Goal: Transaction & Acquisition: Purchase product/service

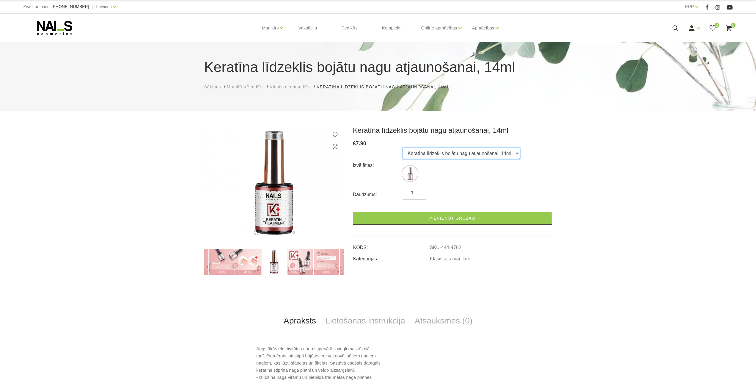
click at [403, 148] on select "Keratīna līdzeklis bojātu nagu atjaunošanai, 14ml" at bounding box center [461, 153] width 117 height 11
click option "Keratīna līdzeklis bojātu nagu atjaunošanai, 14ml" at bounding box center [0, 0] width 0 height 0
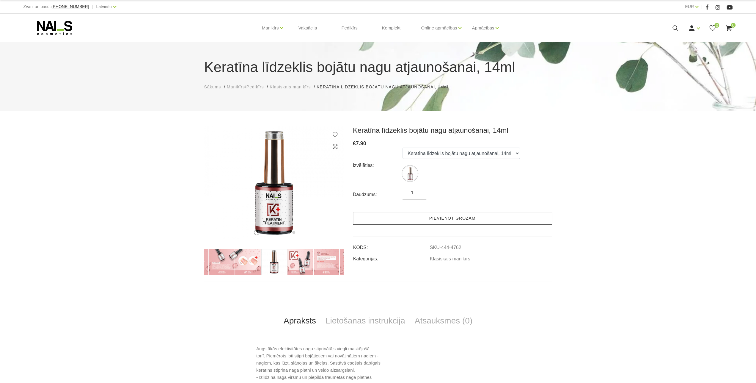
click at [461, 221] on link "Pievienot grozam" at bounding box center [452, 218] width 199 height 13
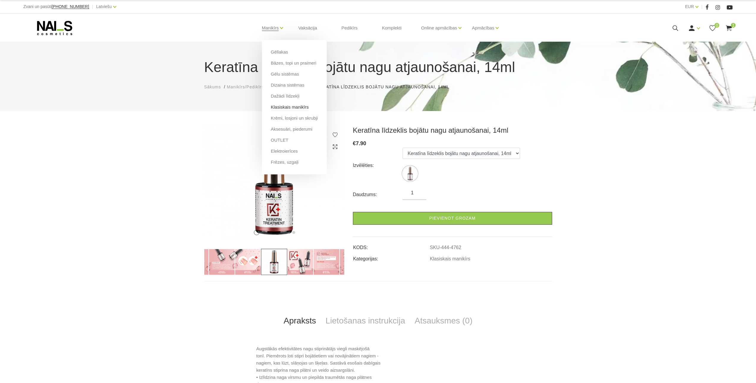
click at [290, 107] on link "Klasiskais manikīrs" at bounding box center [290, 107] width 38 height 7
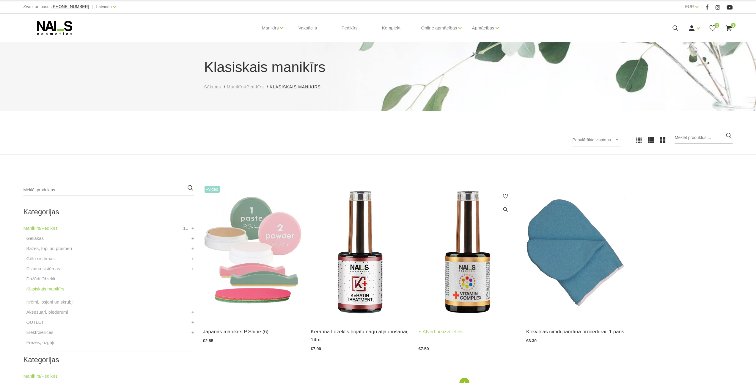
scroll to position [93, 0]
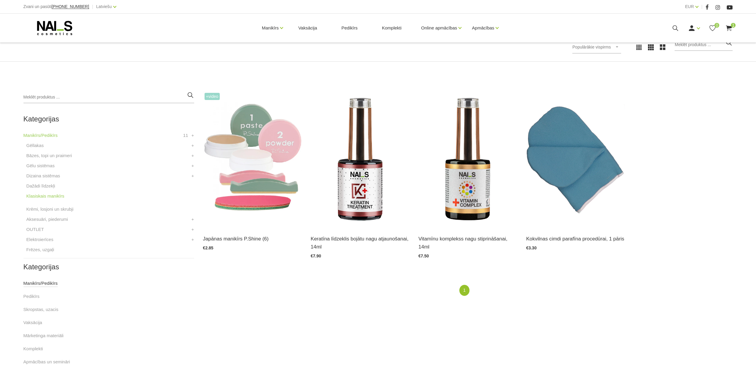
click at [34, 283] on link "Manikīrs/Pedikīrs" at bounding box center [40, 283] width 34 height 7
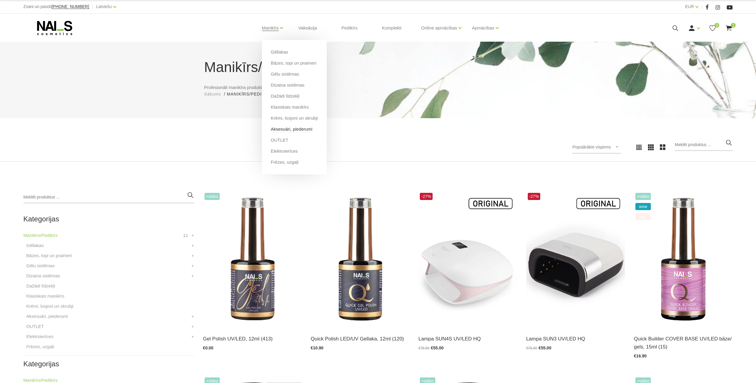
click at [292, 129] on link "Aksesuāri, piederumi" at bounding box center [292, 129] width 42 height 7
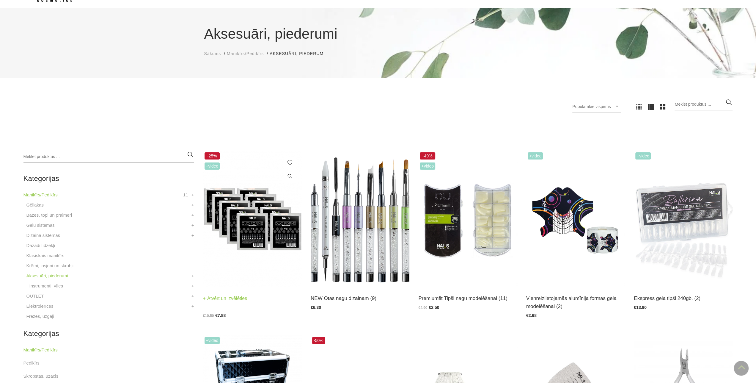
scroll to position [17, 0]
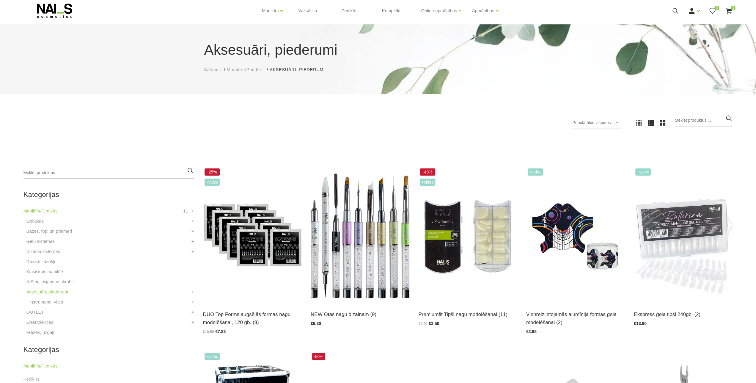
click at [589, 123] on span "Populārākie vispirms" at bounding box center [592, 122] width 38 height 5
click at [605, 163] on li "Lētākais vispirms" at bounding box center [604, 161] width 56 height 12
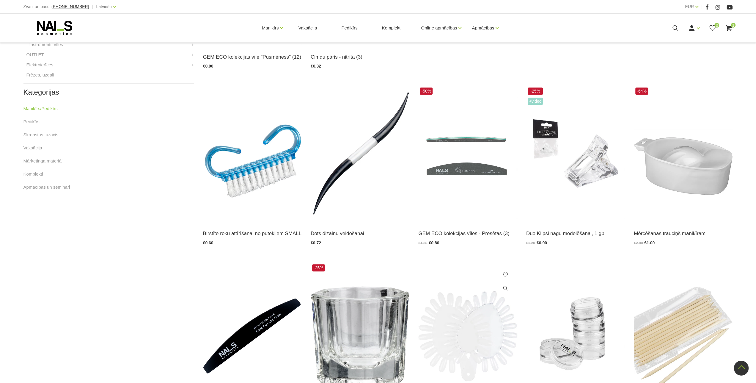
scroll to position [265, 0]
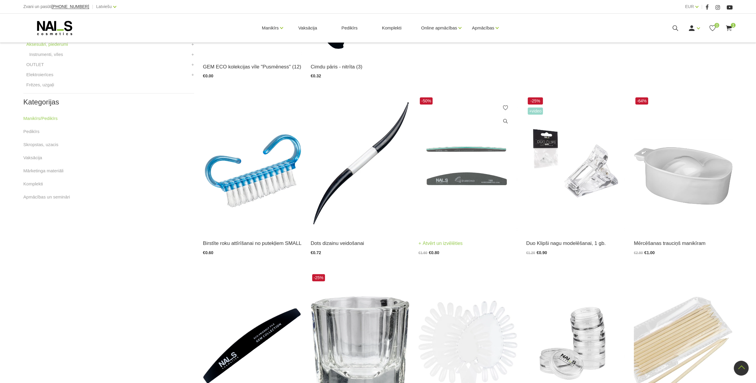
click at [450, 178] on img at bounding box center [468, 164] width 99 height 136
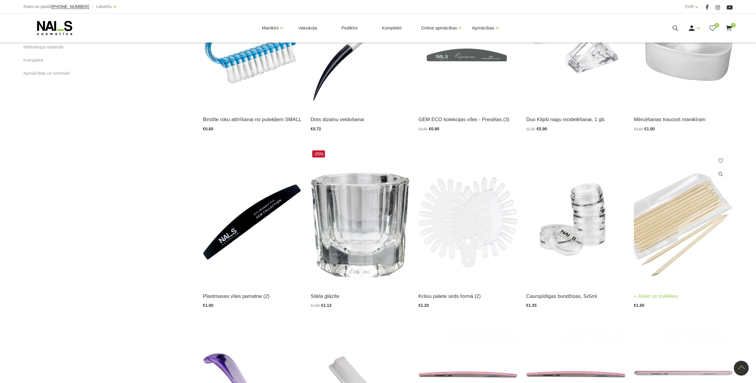
click at [669, 246] on img at bounding box center [683, 217] width 99 height 136
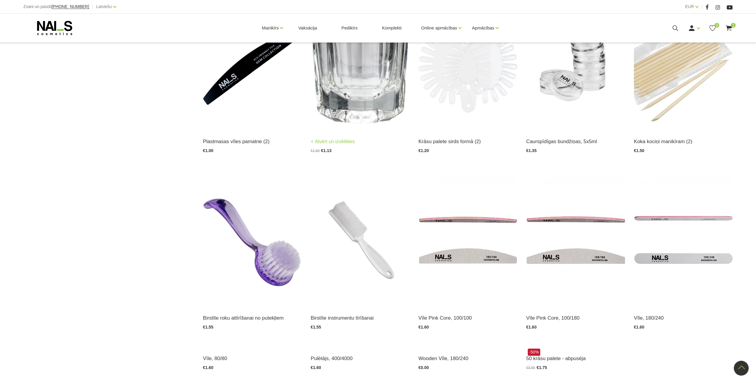
scroll to position [636, 0]
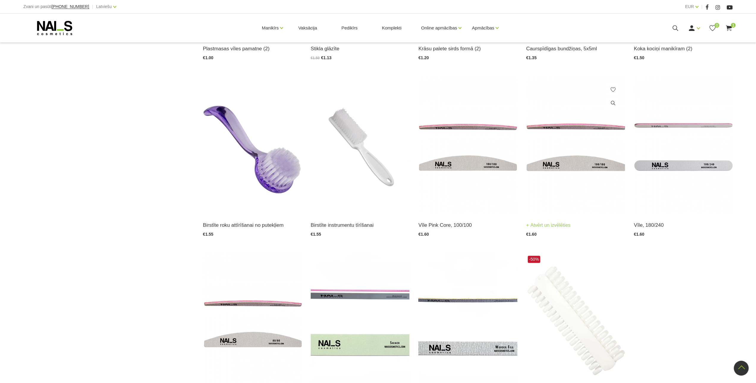
click at [572, 166] on img at bounding box center [576, 146] width 99 height 136
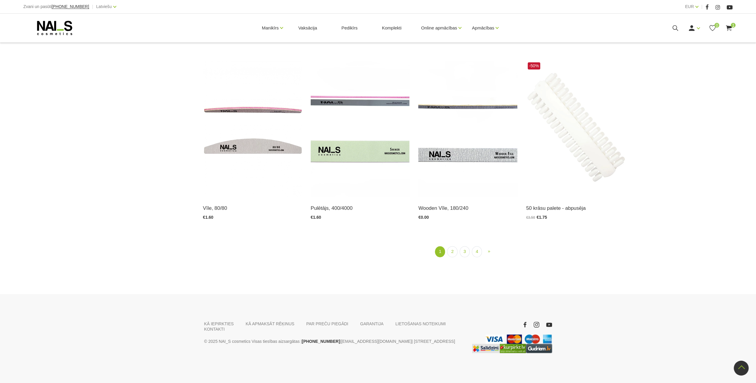
scroll to position [845, 0]
click at [452, 246] on link "2" at bounding box center [452, 251] width 10 height 11
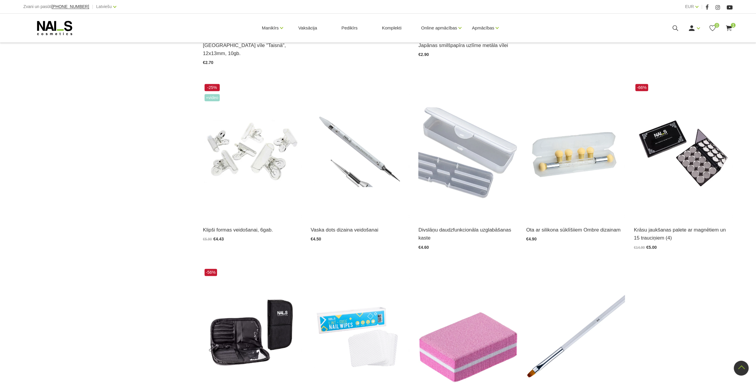
scroll to position [802, 0]
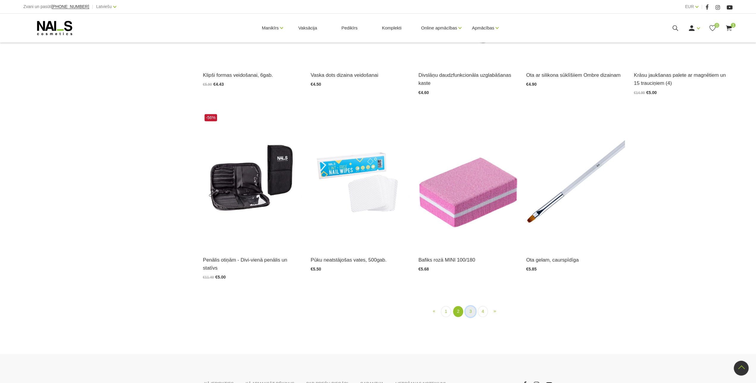
click at [472, 306] on link "3" at bounding box center [471, 311] width 10 height 11
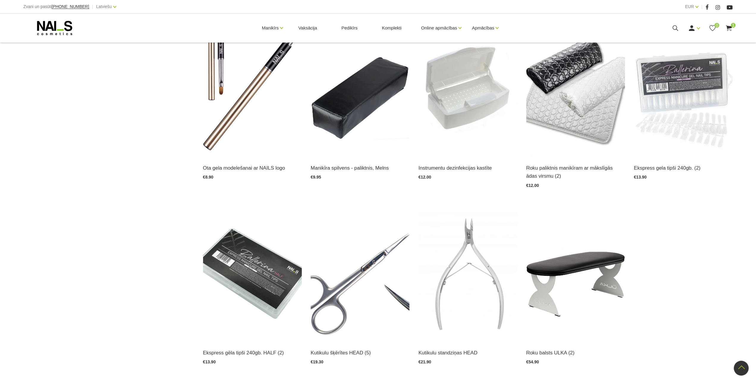
scroll to position [864, 0]
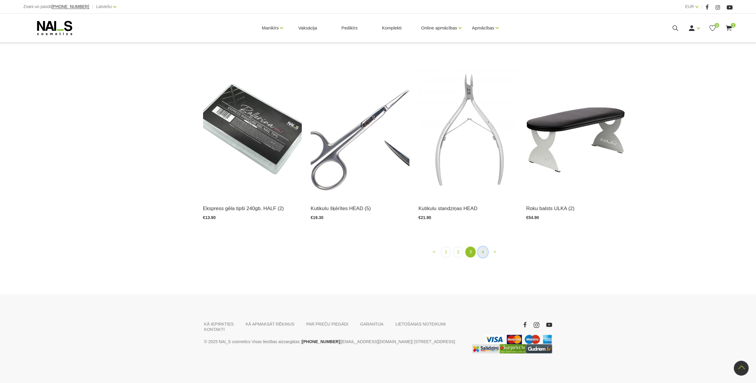
click at [483, 246] on link "4" at bounding box center [483, 251] width 10 height 11
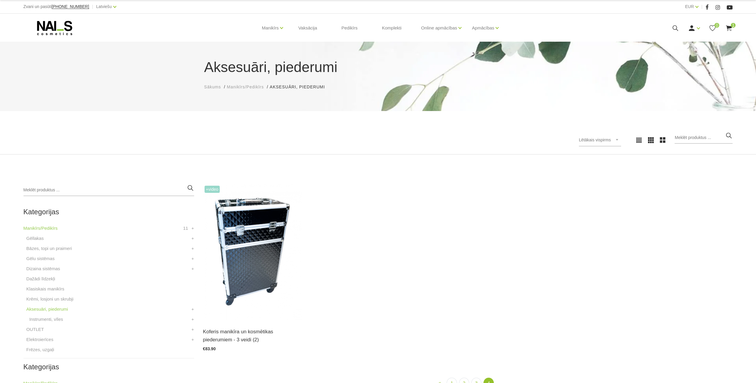
click at [732, 29] on icon at bounding box center [729, 27] width 7 height 7
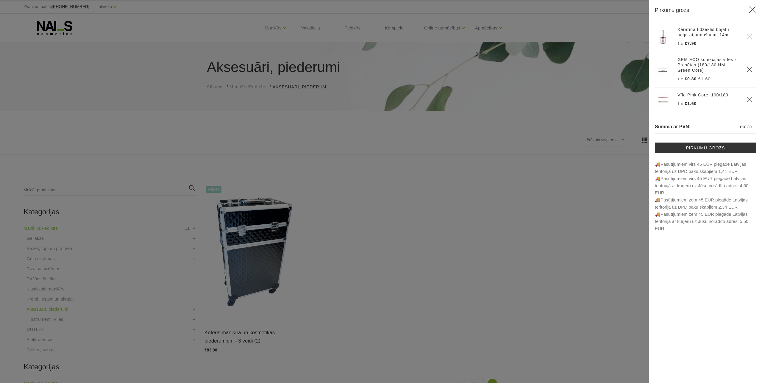
click at [489, 184] on div at bounding box center [381, 191] width 762 height 383
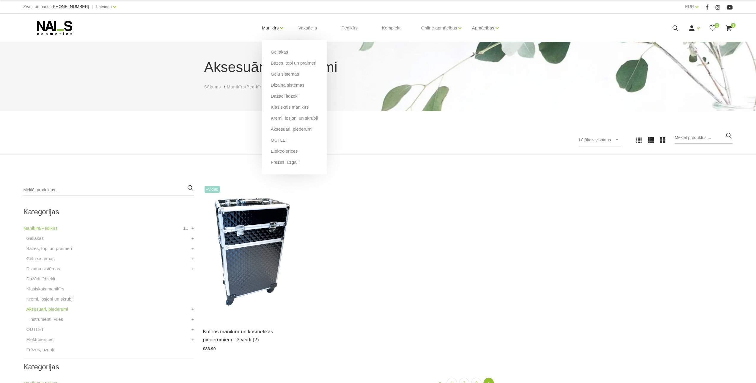
click at [278, 28] on link "Manikīrs" at bounding box center [270, 28] width 17 height 24
click at [283, 50] on link "Gēllakas" at bounding box center [279, 52] width 17 height 7
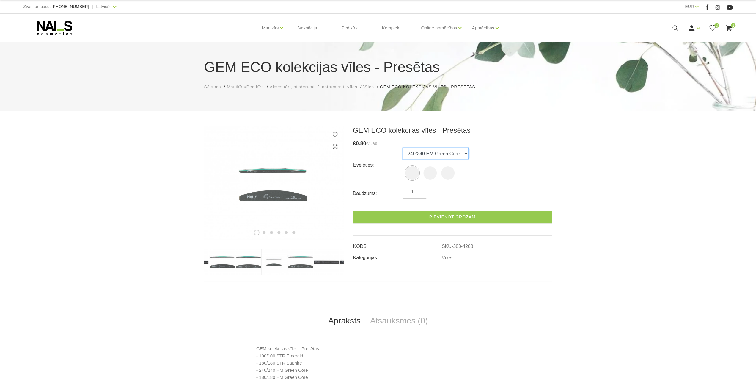
click at [403, 148] on select "240/240 HM Green Core 180/180 HM Green Core 100/100 HM Green Core" at bounding box center [436, 153] width 66 height 11
select select "4290"
click option "180/180 HM Green Core" at bounding box center [0, 0] width 0 height 0
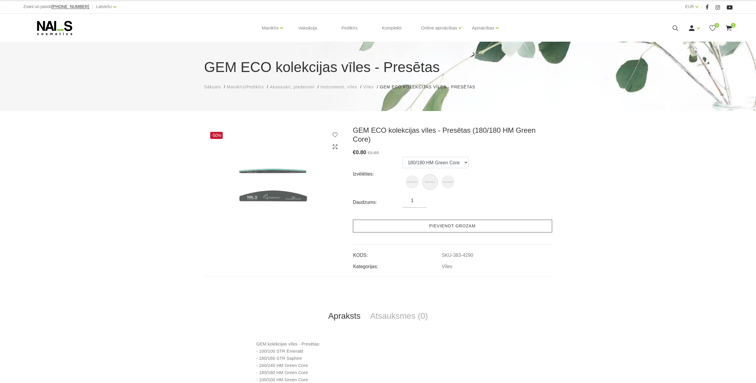
click at [443, 220] on link "Pievienot grozam" at bounding box center [452, 226] width 199 height 13
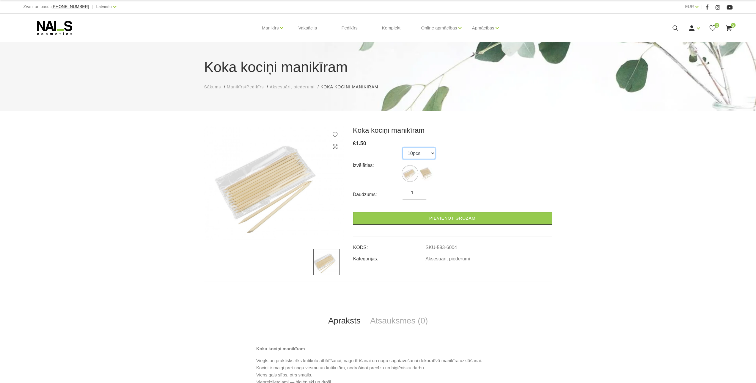
click at [403, 148] on select "10pcs. 100 pcs." at bounding box center [419, 153] width 33 height 11
click option "10pcs." at bounding box center [0, 0] width 0 height 0
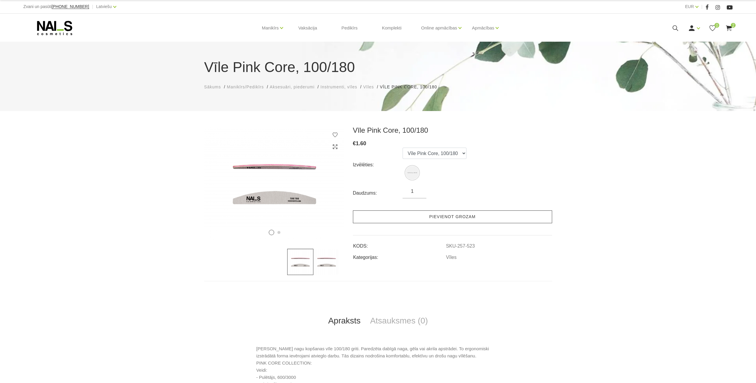
click at [405, 211] on link "Pievienot grozam" at bounding box center [452, 216] width 199 height 13
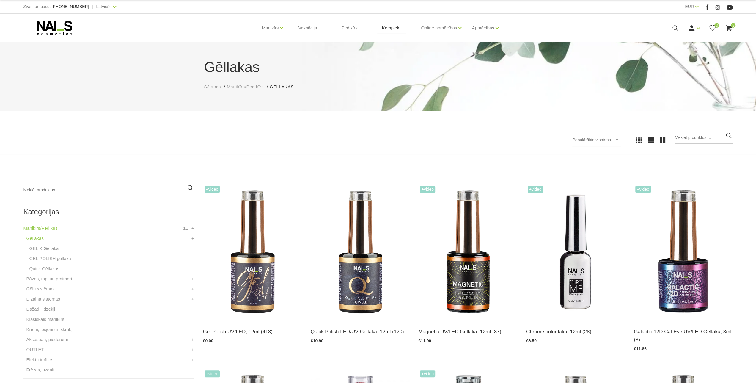
click at [396, 29] on link "Komplekti" at bounding box center [391, 28] width 29 height 29
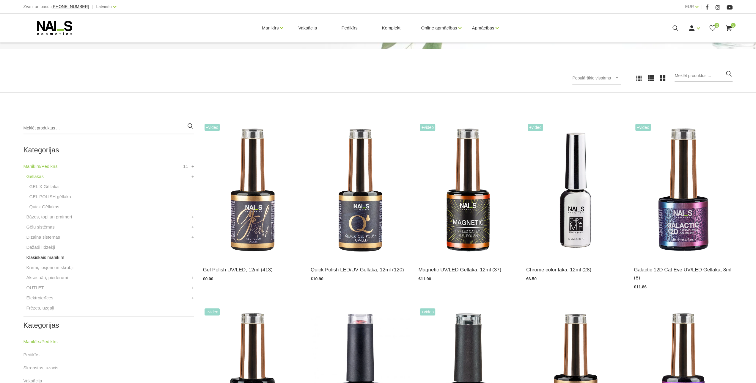
click at [52, 255] on link "Klasiskais manikīrs" at bounding box center [45, 257] width 38 height 7
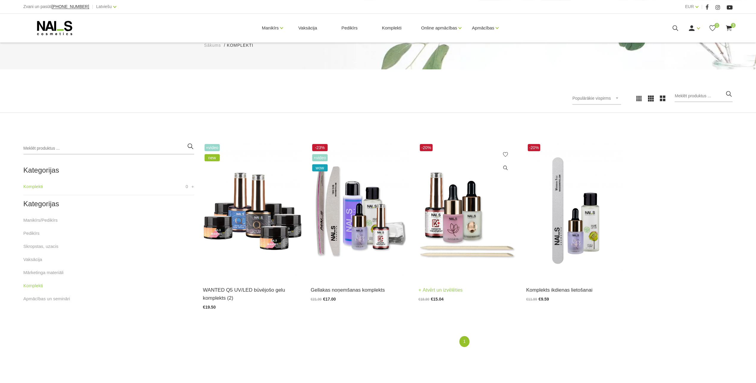
scroll to position [93, 0]
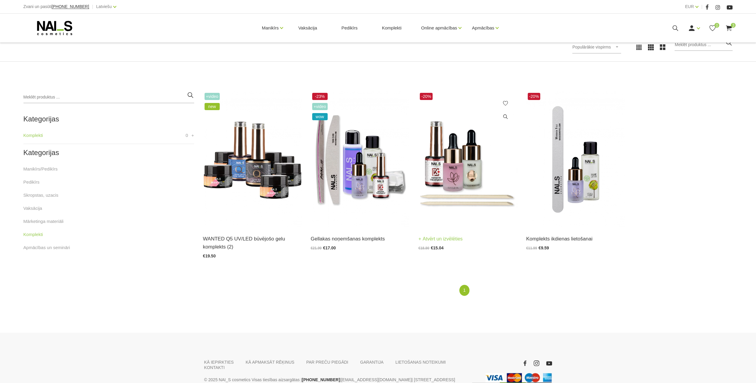
click at [455, 165] on img at bounding box center [468, 159] width 99 height 136
click at [358, 173] on img at bounding box center [360, 159] width 99 height 136
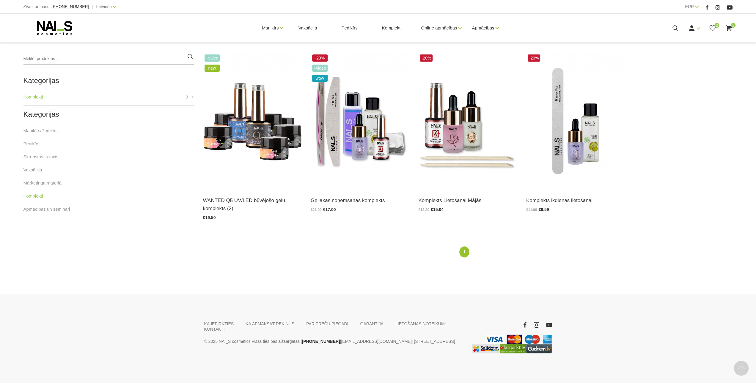
scroll to position [138, 0]
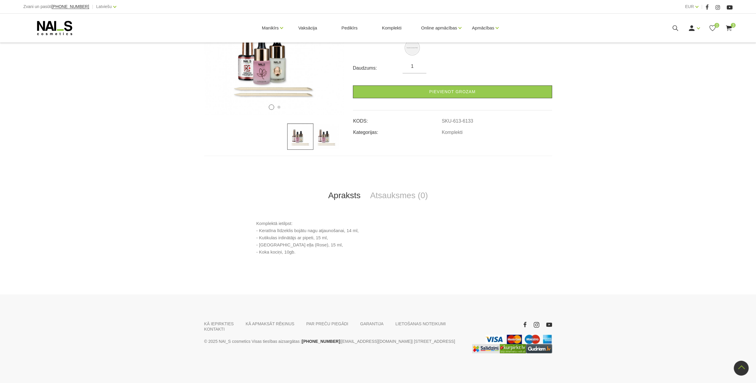
scroll to position [40, 0]
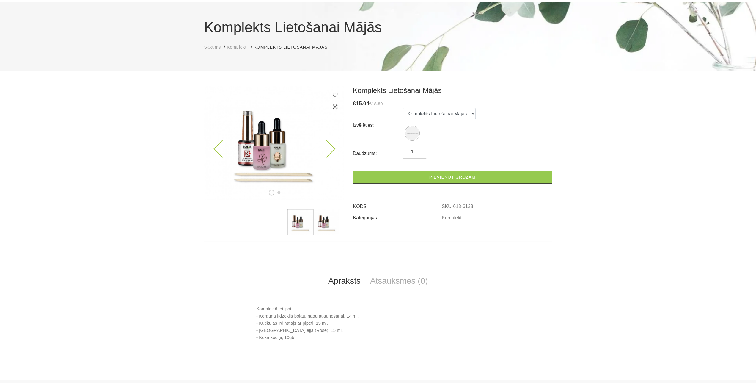
click at [333, 148] on icon at bounding box center [327, 149] width 18 height 18
click at [403, 108] on select "Komplekts Lietošanai Mājās" at bounding box center [439, 113] width 73 height 11
click option "Komplekts Lietošanai Mājās" at bounding box center [0, 0] width 0 height 0
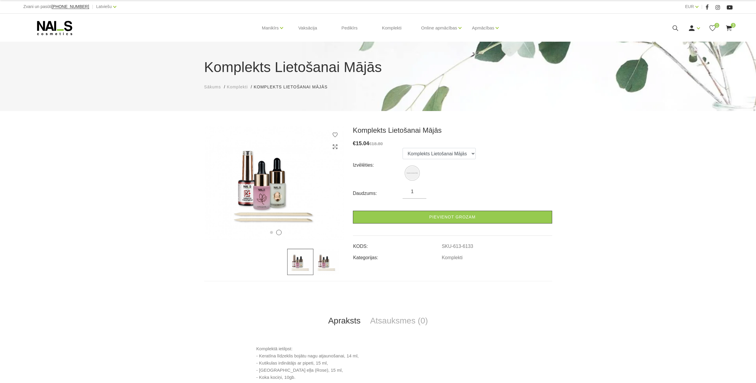
click at [730, 29] on use at bounding box center [729, 28] width 6 height 6
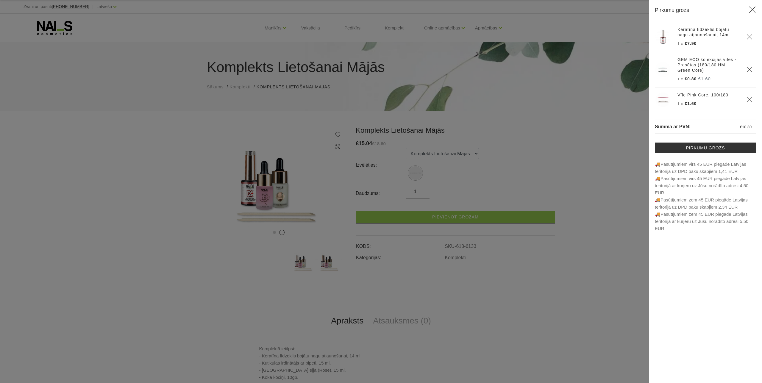
click at [561, 155] on div at bounding box center [381, 191] width 762 height 383
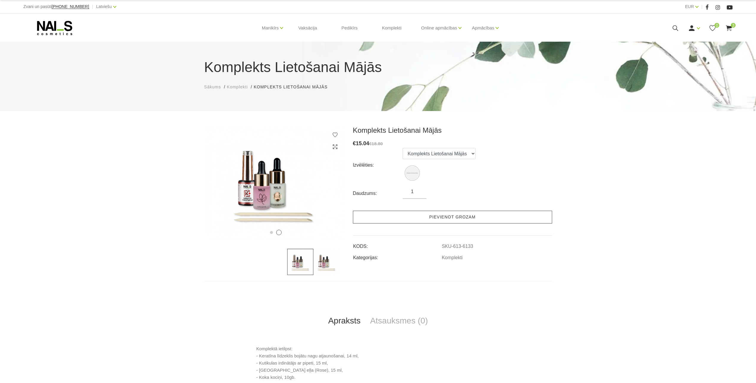
click at [447, 216] on link "Pievienot grozam" at bounding box center [452, 217] width 199 height 13
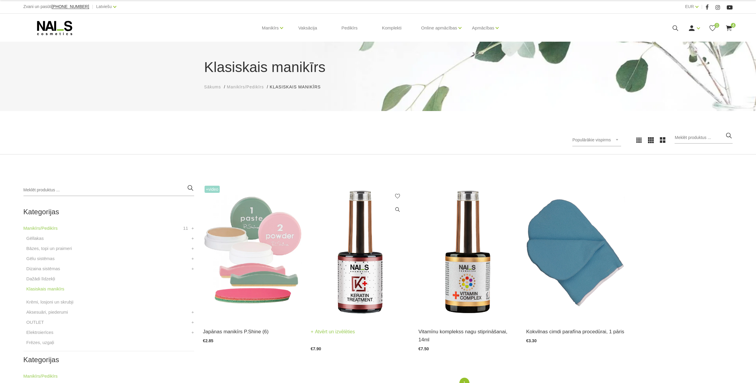
scroll to position [186, 0]
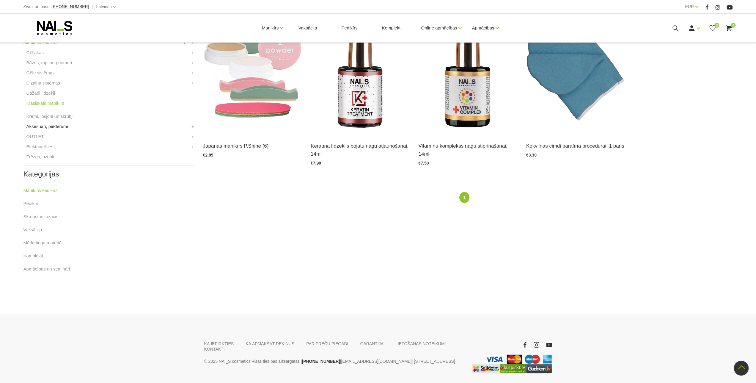
click at [56, 124] on link "Aksesuāri, piederumi" at bounding box center [47, 126] width 42 height 7
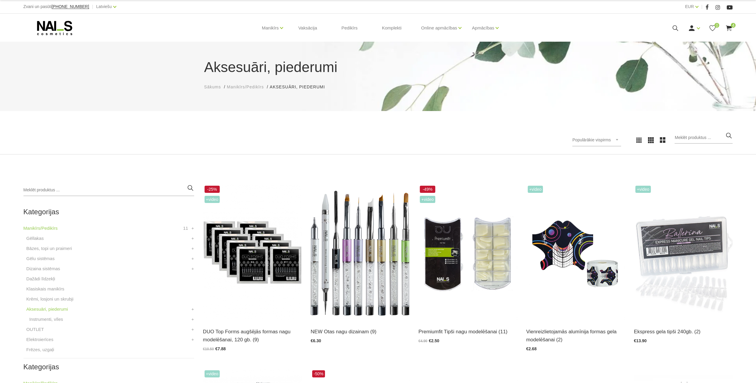
scroll to position [155, 0]
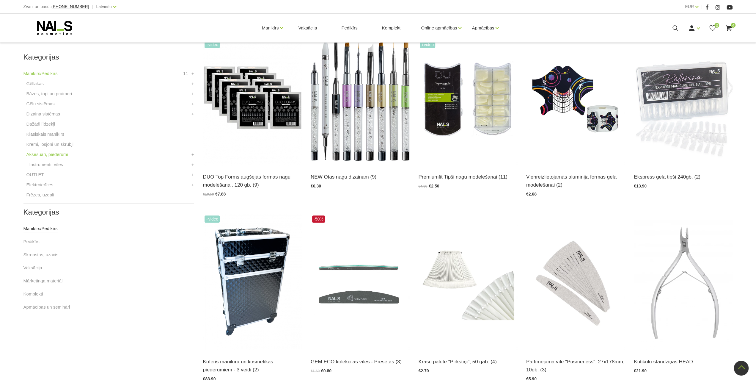
click at [41, 230] on link "Manikīrs/Pedikīrs" at bounding box center [40, 228] width 34 height 7
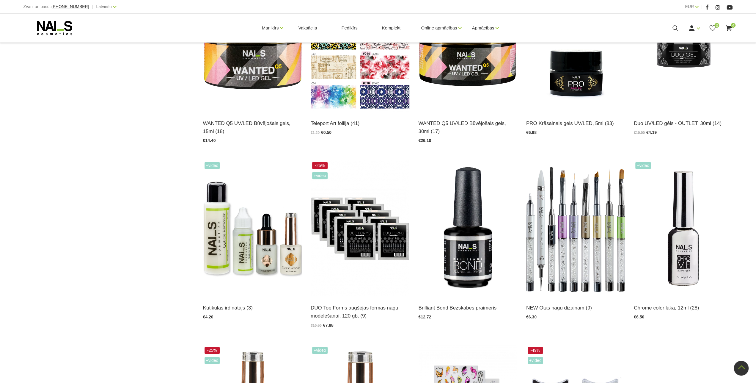
scroll to position [619, 0]
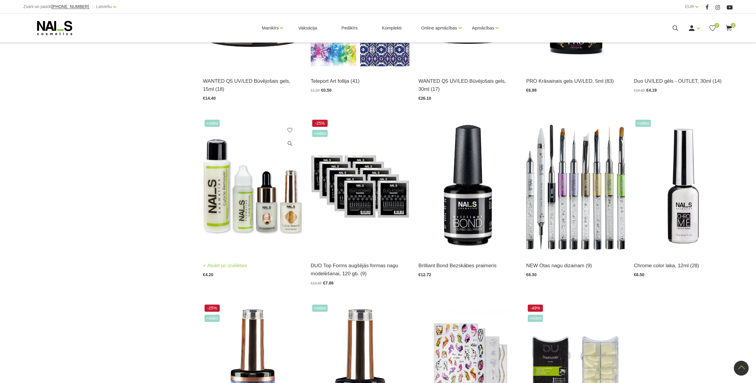
click at [252, 221] on img at bounding box center [252, 186] width 99 height 136
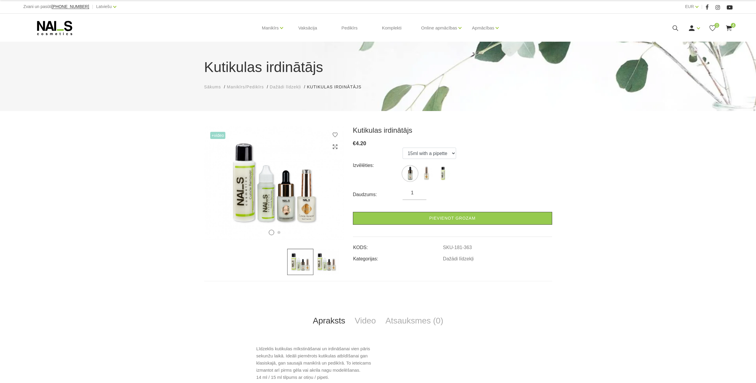
click at [730, 29] on use at bounding box center [729, 28] width 6 height 6
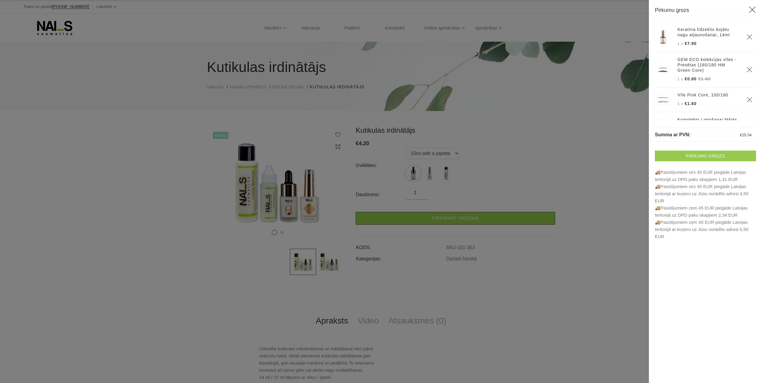
click at [689, 157] on link "Pirkumu grozs" at bounding box center [704, 156] width 101 height 11
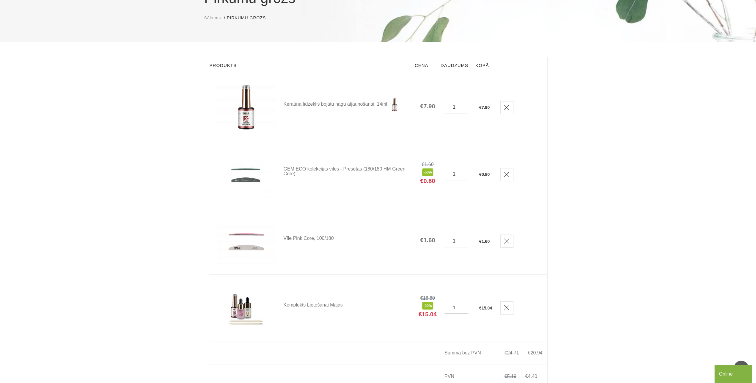
scroll to position [31, 0]
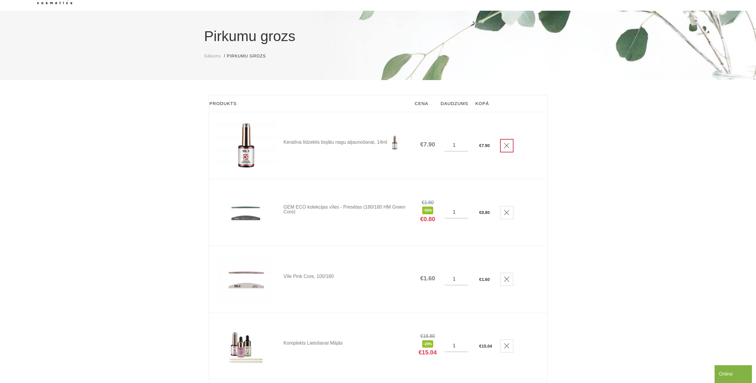
click at [508, 145] on use "Delete" at bounding box center [506, 145] width 5 height 5
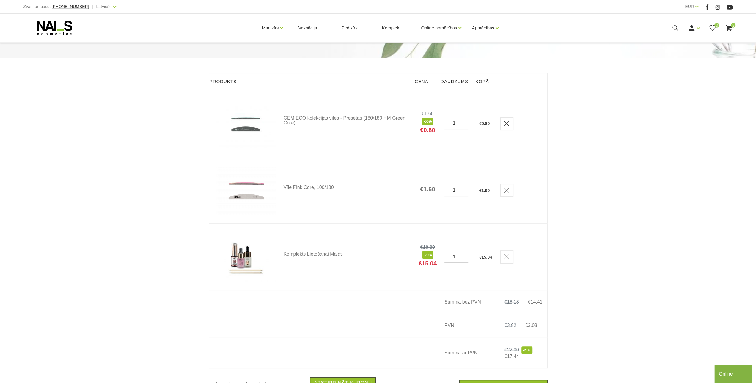
scroll to position [124, 0]
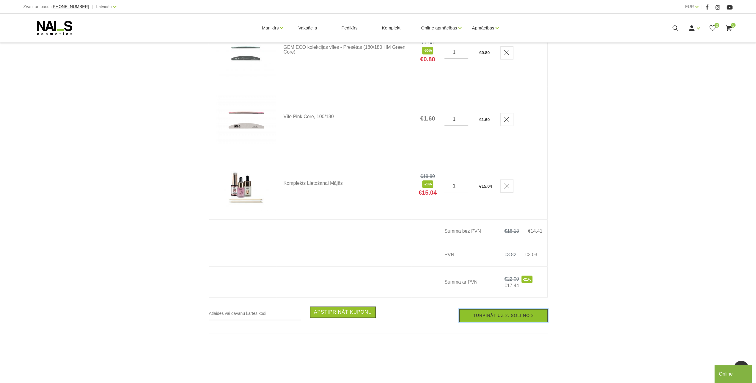
click at [515, 317] on link "Turpināt uz 2. soli no 3" at bounding box center [504, 315] width 88 height 13
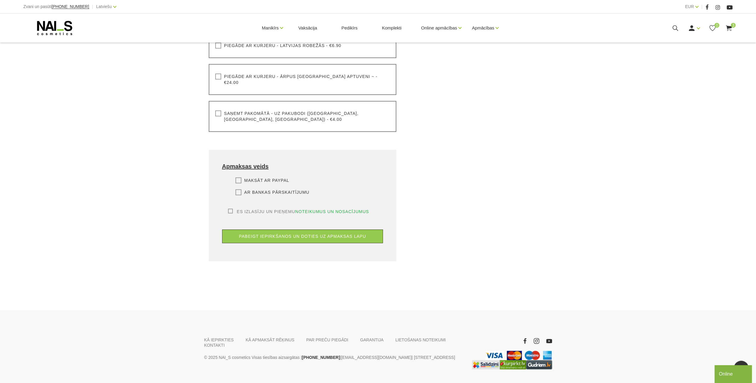
scroll to position [93, 0]
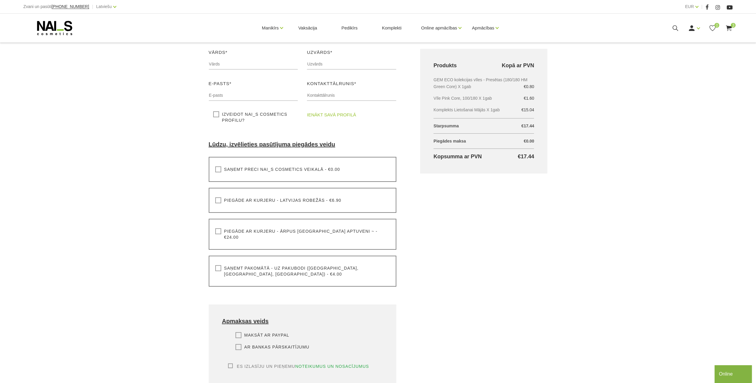
click at [217, 265] on label "Saņemt pakomātā - uz pakubodi (Latvija, Lietuva, Igaunija) - €4.00" at bounding box center [302, 271] width 175 height 12
click at [0, 0] on input "Saņemt pakomātā - uz pakubodi (Latvija, Lietuva, Igaunija) - €4.00" at bounding box center [0, 0] width 0 height 0
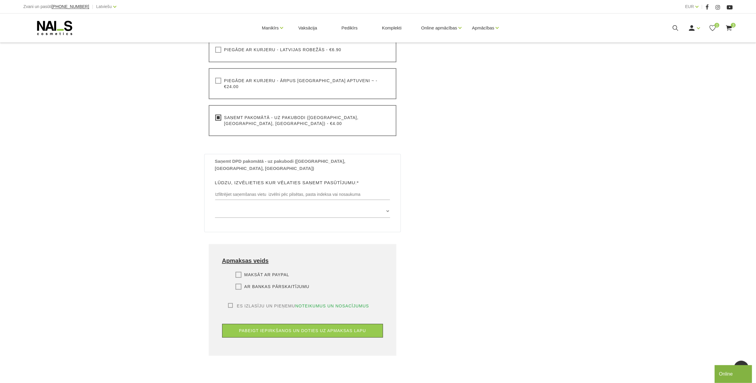
scroll to position [247, 0]
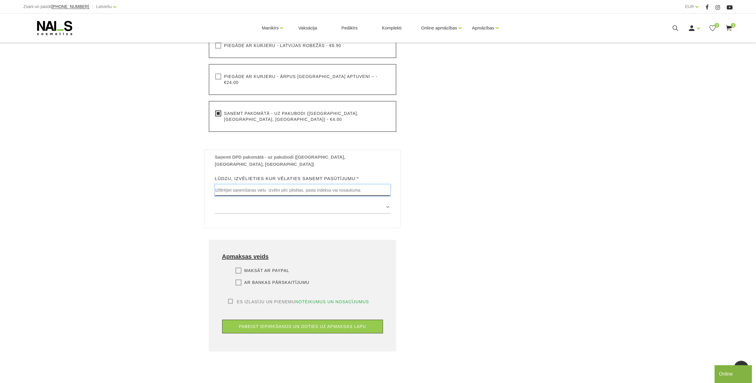
click at [236, 184] on input "text" at bounding box center [303, 189] width 176 height 11
type input "baloži"
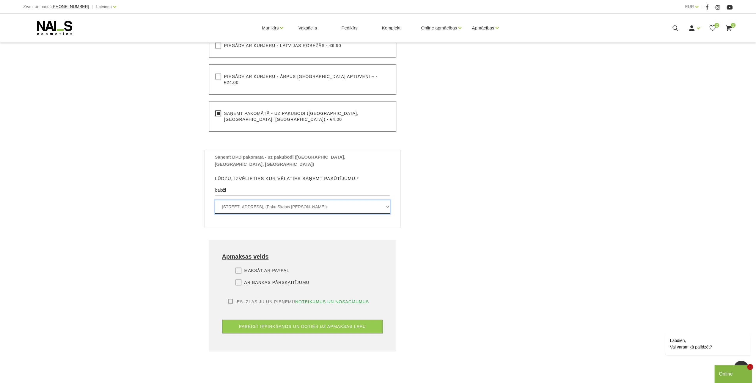
click option "Rīgas iela 14 , BALOŽI, LV2112, (Paku Skapis Mego Baloži)" at bounding box center [0, 0] width 0 height 0
click at [491, 208] on div "Grozs kopā Produkts Kopā ar PVN GEM ECO kolekcijas vīles - Presētas (180/180 HM…" at bounding box center [483, 117] width 151 height 479
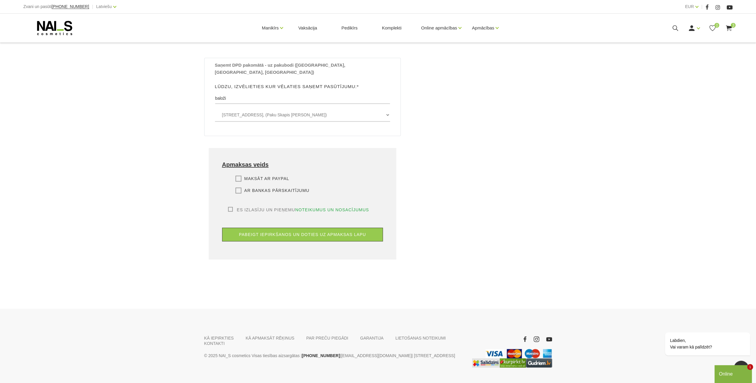
scroll to position [342, 0]
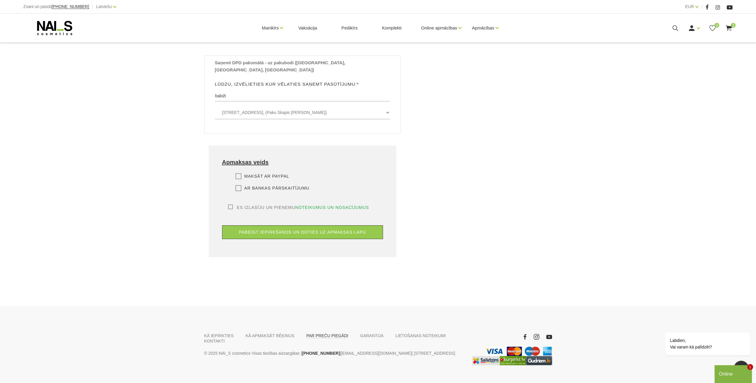
click at [317, 333] on link "PAR PREČU PIEGĀDI" at bounding box center [327, 335] width 42 height 5
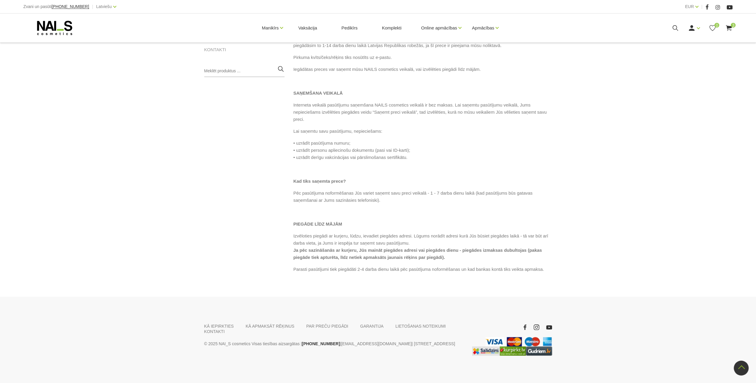
scroll to position [170, 0]
click at [225, 326] on link "KONTAKTI" at bounding box center [214, 328] width 21 height 5
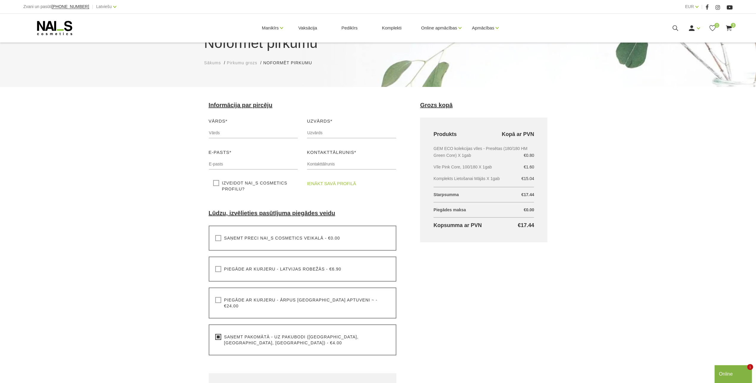
scroll to position [11, 0]
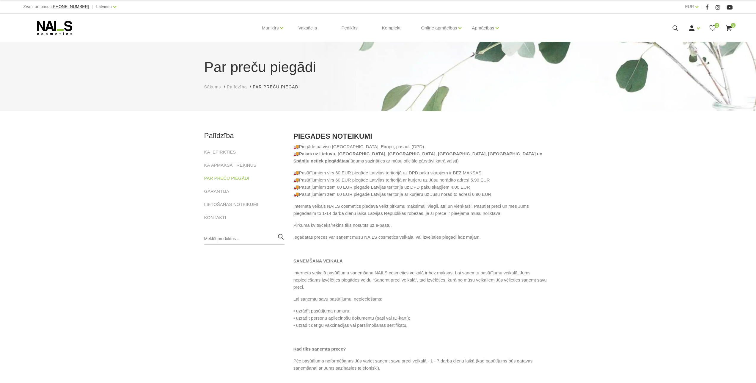
click at [731, 26] on span "3" at bounding box center [733, 25] width 5 height 5
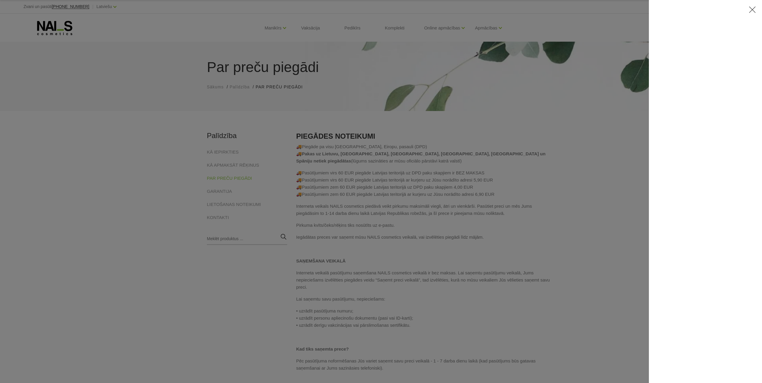
click at [714, 136] on div at bounding box center [704, 191] width 113 height 383
drag, startPoint x: 203, startPoint y: 200, endPoint x: 196, endPoint y: 205, distance: 8.7
click at [203, 201] on div at bounding box center [381, 191] width 762 height 383
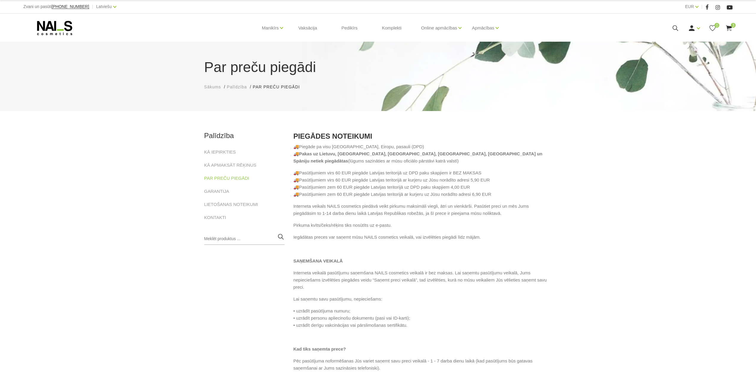
click at [731, 27] on icon at bounding box center [729, 27] width 7 height 7
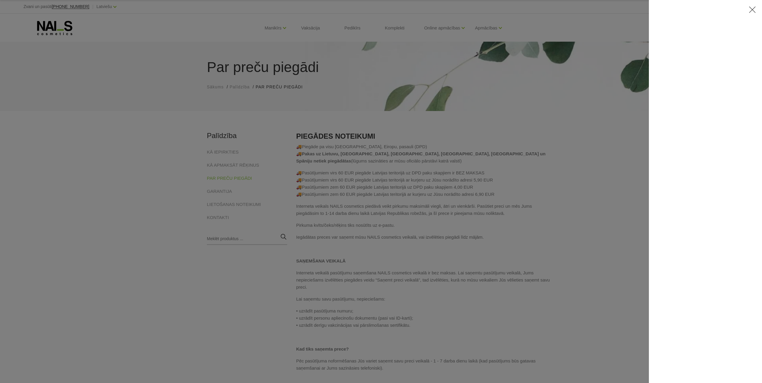
click at [673, 292] on div at bounding box center [704, 191] width 113 height 383
click at [375, 240] on div at bounding box center [381, 191] width 762 height 383
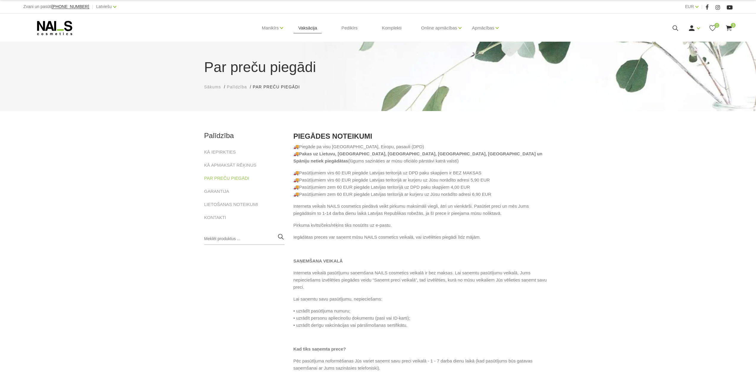
click at [305, 34] on link "Vaksācija" at bounding box center [308, 28] width 28 height 29
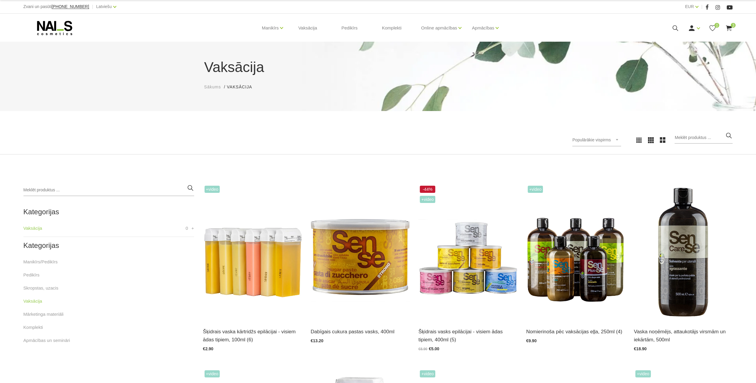
click at [733, 26] on span "3" at bounding box center [733, 25] width 5 height 5
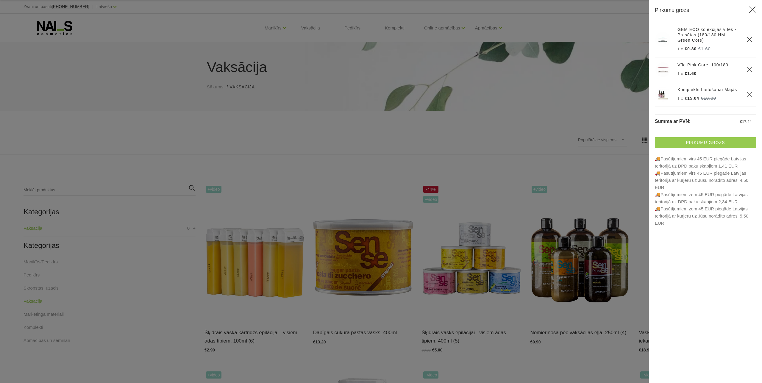
click at [700, 143] on link "Pirkumu grozs" at bounding box center [704, 142] width 101 height 11
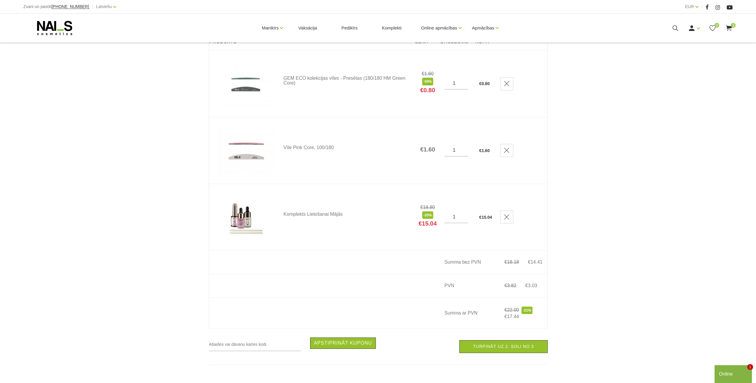
scroll to position [217, 0]
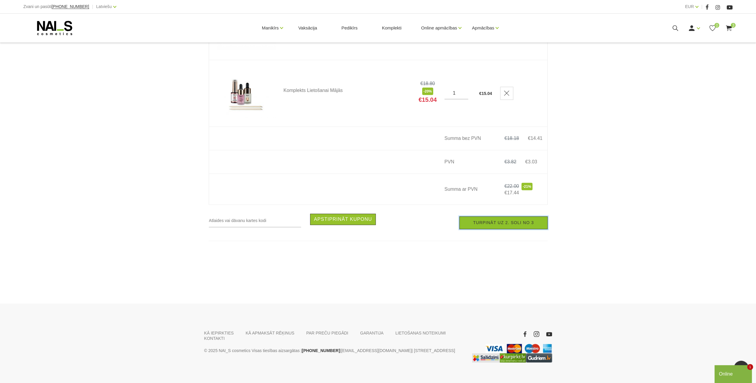
click at [505, 224] on link "Turpināt uz 2. soli no 3" at bounding box center [504, 222] width 88 height 13
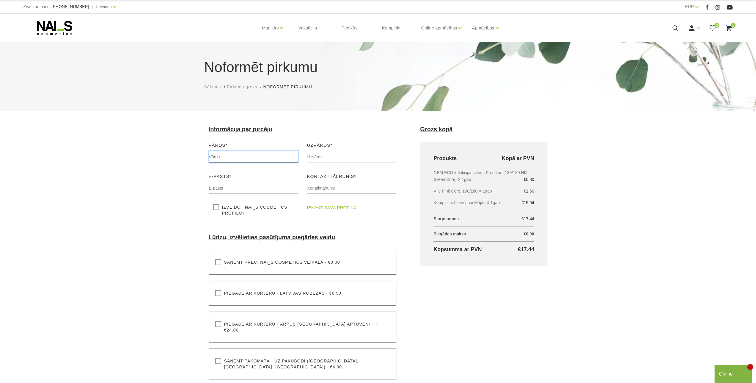
click at [222, 155] on input "text" at bounding box center [254, 156] width 90 height 11
type input "[PERSON_NAME]"
click at [336, 159] on input "text" at bounding box center [352, 156] width 90 height 11
type input "Vičaka"
click at [244, 187] on input "text" at bounding box center [254, 187] width 90 height 11
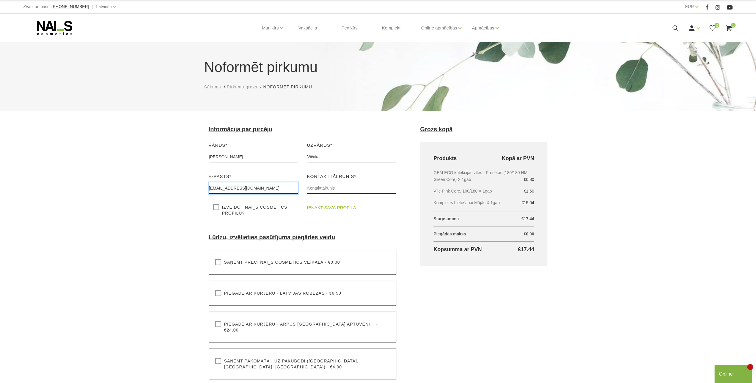
type input "[EMAIL_ADDRESS][DOMAIN_NAME]"
click at [332, 185] on input "text" at bounding box center [352, 187] width 90 height 11
type input "9"
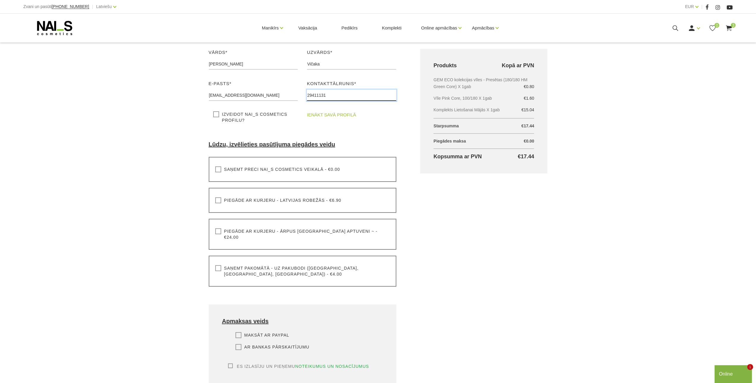
type input "29411131"
click at [218, 265] on label "Saņemt pakomātā - uz pakubodi (Latvija, Lietuva, Igaunija) - €4.00" at bounding box center [302, 271] width 175 height 12
click at [0, 0] on input "Saņemt pakomātā - uz pakubodi (Latvija, Lietuva, Igaunija) - €4.00" at bounding box center [0, 0] width 0 height 0
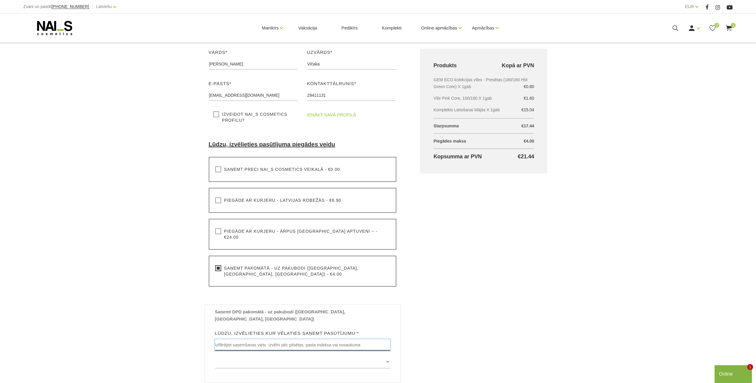
click at [248, 339] on input "text" at bounding box center [303, 344] width 176 height 11
type input "Baloži"
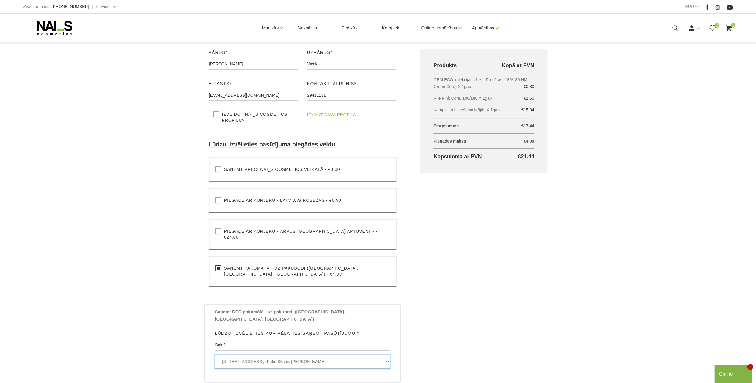
click at [215, 355] on select "Rīgas iela 14 , BALOŽI, LV2112, (Paku Skapis Mego Baloži) Baložu iela 5 , BALOŽ…" at bounding box center [303, 361] width 176 height 13
click option "[STREET_ADDRESS], (Paku Skapis [PERSON_NAME])" at bounding box center [0, 0] width 0 height 0
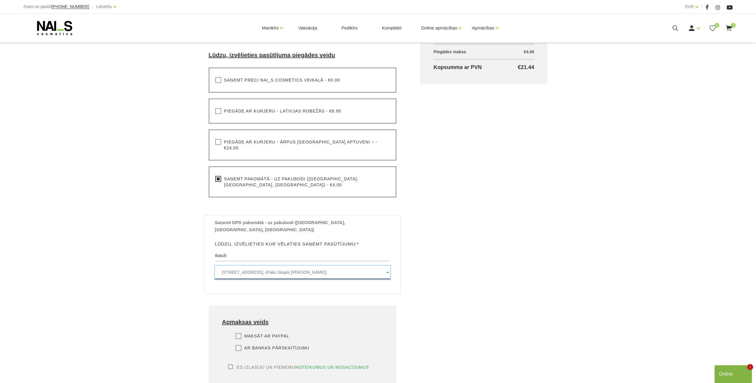
scroll to position [217, 0]
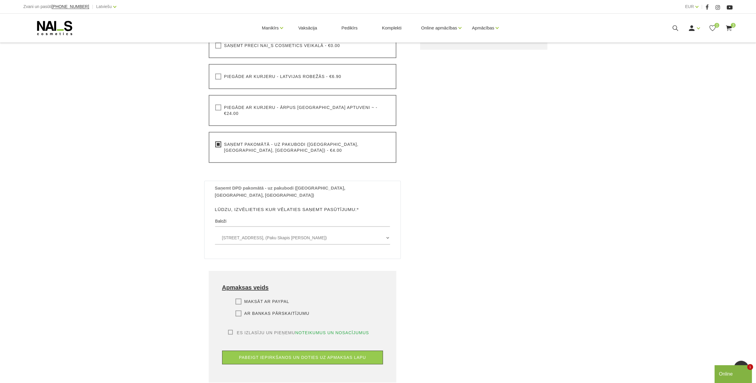
click at [239, 298] on label "Maksāt ar PayPal" at bounding box center [263, 301] width 54 height 6
click at [0, 0] on input "Maksāt ar PayPal" at bounding box center [0, 0] width 0 height 0
click at [229, 330] on label "Es izlasīju un pieņemu noteikumus un nosacījumus" at bounding box center [298, 333] width 141 height 6
click at [0, 0] on input "Es izlasīju un pieņemu noteikumus un nosacījumus" at bounding box center [0, 0] width 0 height 0
click at [292, 350] on button "pabeigt iepirkšanos un doties uz apmaksas lapu" at bounding box center [302, 357] width 161 height 14
